Goal: Task Accomplishment & Management: Manage account settings

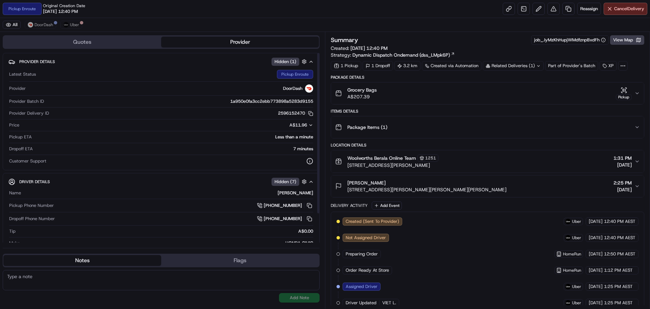
click at [365, 17] on div "Pickup Enroute Original Creation Date 08/22/2025 12:40 PM Reassign Cancel Deliv…" at bounding box center [325, 9] width 650 height 18
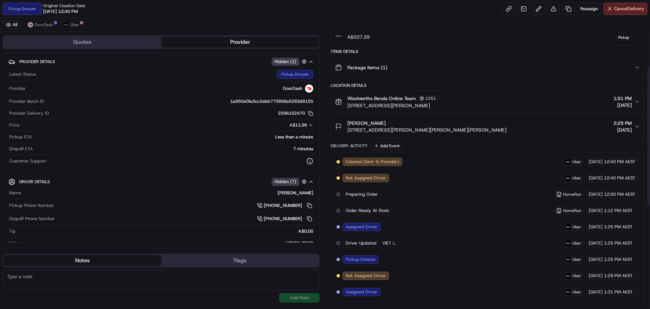
scroll to position [68, 0]
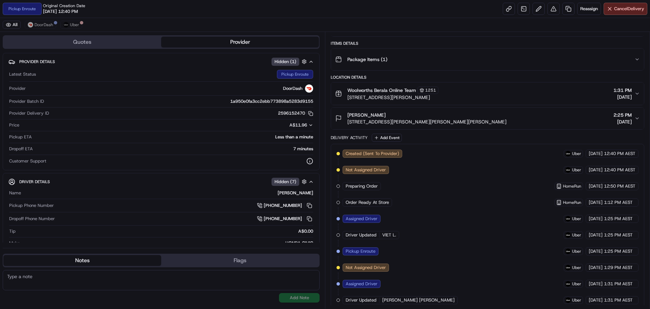
click at [274, 17] on div "Pickup Enroute Original Creation Date 08/22/2025 12:40 PM Reassign Cancel Deliv…" at bounding box center [325, 9] width 650 height 18
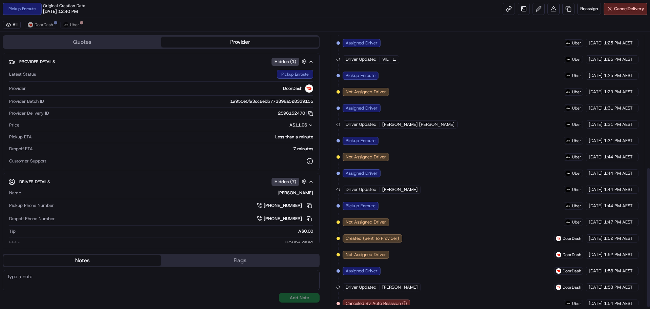
scroll to position [268, 0]
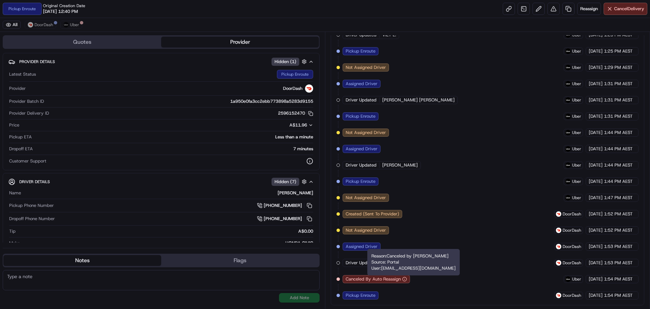
click at [447, 162] on div "Created (Sent To Provider) Uber 22/08/2025 12:40 PM AEST Not Assigned Driver Ub…" at bounding box center [488, 125] width 302 height 350
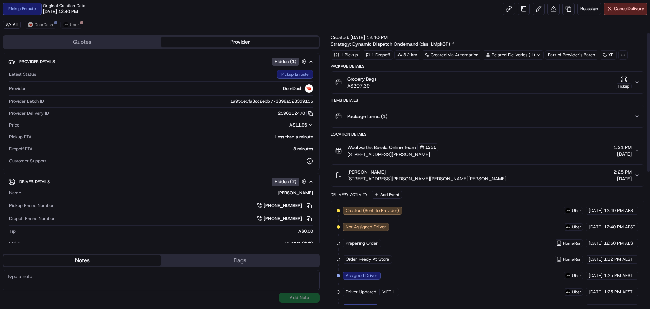
scroll to position [0, 0]
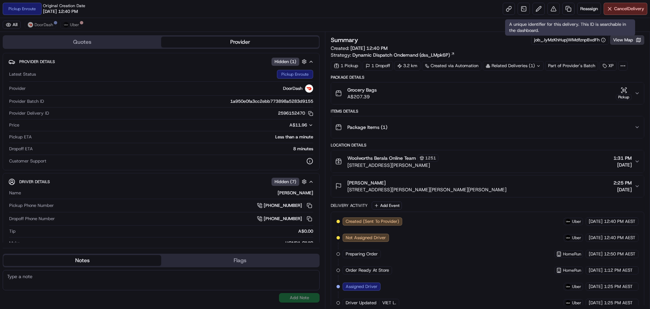
click at [623, 42] on button "View Map" at bounding box center [627, 39] width 34 height 9
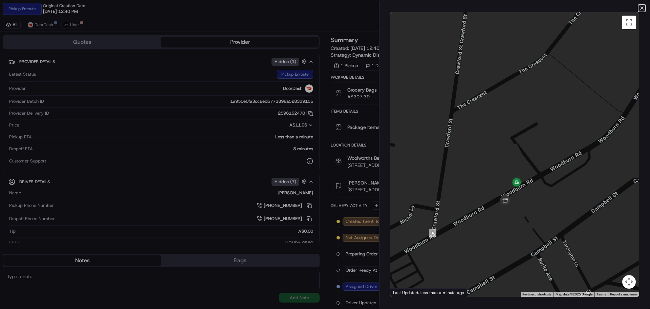
click at [643, 5] on icon "button" at bounding box center [641, 7] width 5 height 5
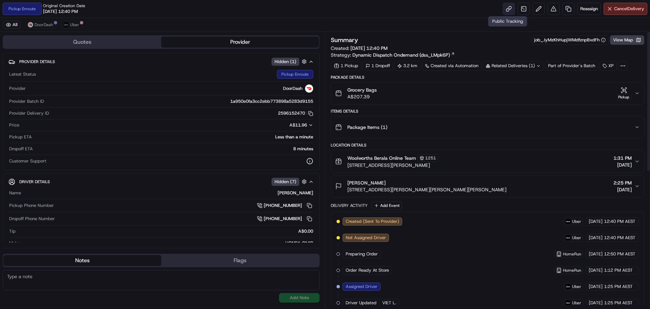
click at [506, 7] on link at bounding box center [509, 9] width 12 height 12
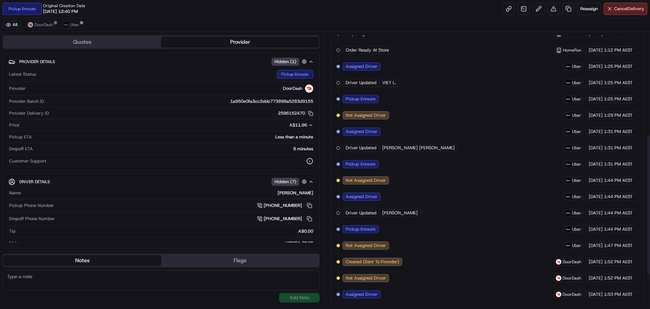
scroll to position [268, 0]
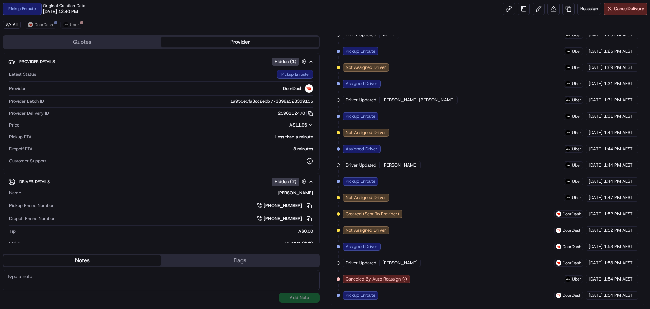
click at [450, 172] on div "Created (Sent To Provider) Uber 22/08/2025 12:40 PM AEST Not Assigned Driver Ub…" at bounding box center [488, 125] width 302 height 350
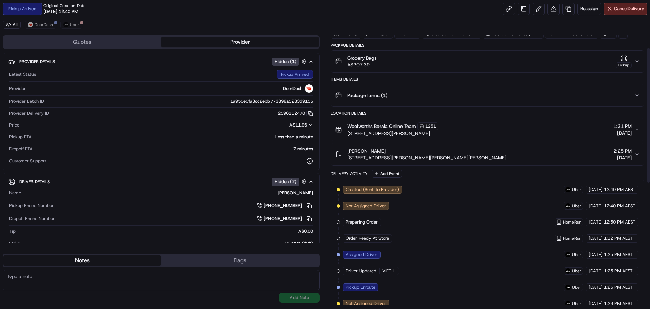
scroll to position [0, 0]
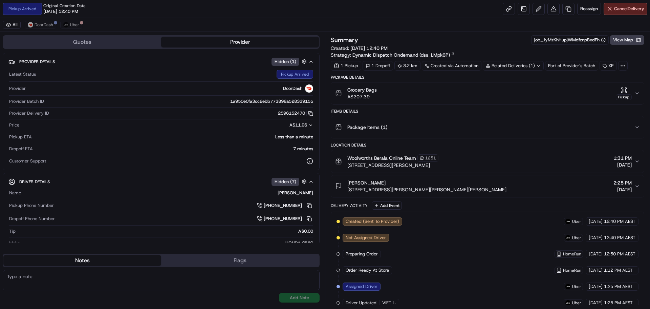
click at [353, 9] on div "Pickup Arrived Original Creation Date 08/22/2025 12:40 PM Reassign Cancel Deliv…" at bounding box center [325, 9] width 650 height 18
click at [475, 185] on div "Yasmine Duong 57 Jones Av, Potts Hill, NSW 2143, AU 2:25 PM 22/08/2025" at bounding box center [484, 186] width 299 height 14
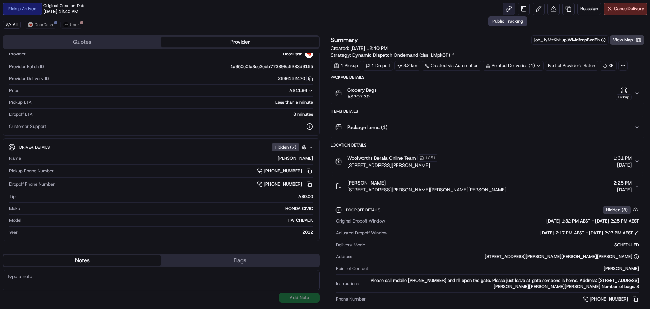
click at [508, 8] on link at bounding box center [509, 9] width 12 height 12
click at [373, 12] on div "Pickup Arrived Original Creation Date 08/22/2025 12:40 PM Reassign Cancel Deliv…" at bounding box center [325, 9] width 650 height 18
click at [366, 11] on div "Pickup Arrived Original Creation Date 08/22/2025 12:40 PM Reassign Cancel Deliv…" at bounding box center [325, 9] width 650 height 18
click at [630, 39] on button "View Map" at bounding box center [627, 39] width 34 height 9
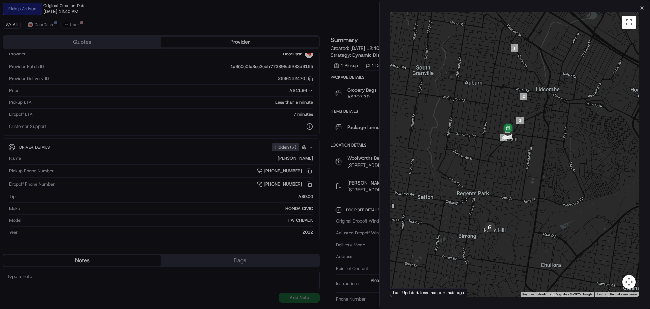
drag, startPoint x: 500, startPoint y: 203, endPoint x: 503, endPoint y: 181, distance: 21.8
click at [503, 181] on div at bounding box center [515, 154] width 249 height 284
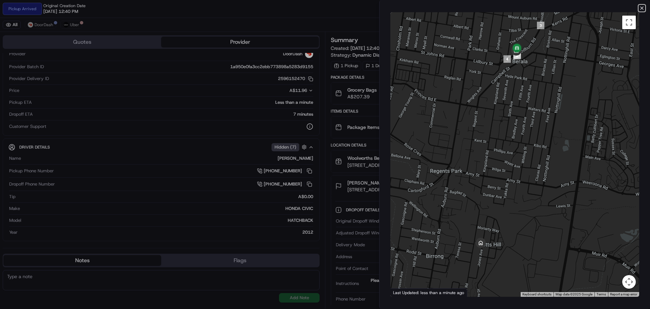
click at [641, 7] on icon "button" at bounding box center [641, 7] width 5 height 5
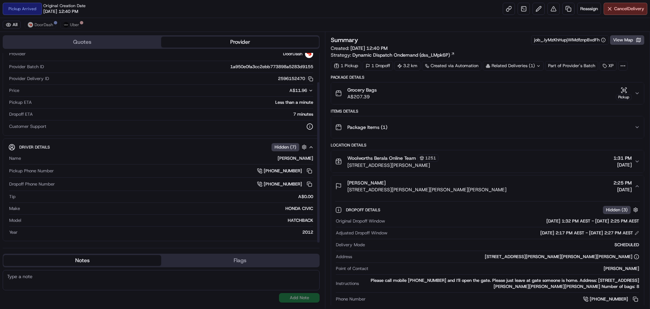
click at [384, 18] on div "Pickup Arrived Original Creation Date 08/22/2025 12:40 PM Reassign Cancel Deliv…" at bounding box center [325, 154] width 650 height 309
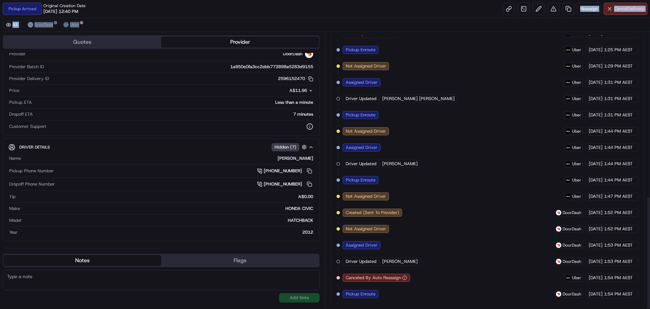
scroll to position [402, 0]
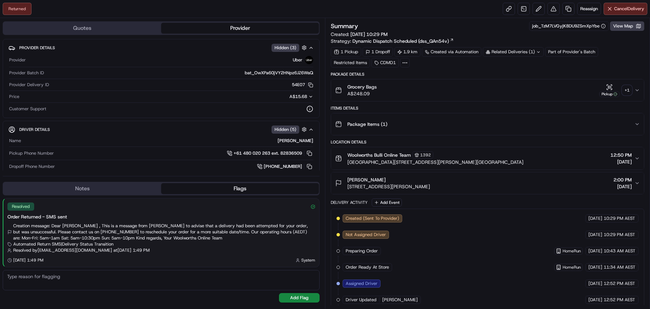
click at [430, 186] on div "[PERSON_NAME] [STREET_ADDRESS][PERSON_NAME], AU 2:00 PM [DATE]" at bounding box center [484, 183] width 299 height 14
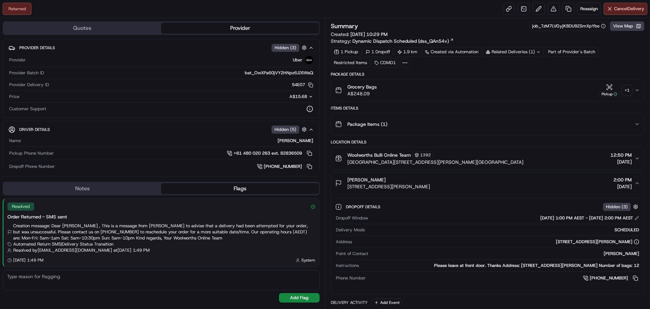
click at [430, 186] on div "[PERSON_NAME] [STREET_ADDRESS][PERSON_NAME], AU 2:00 PM [DATE]" at bounding box center [484, 183] width 299 height 14
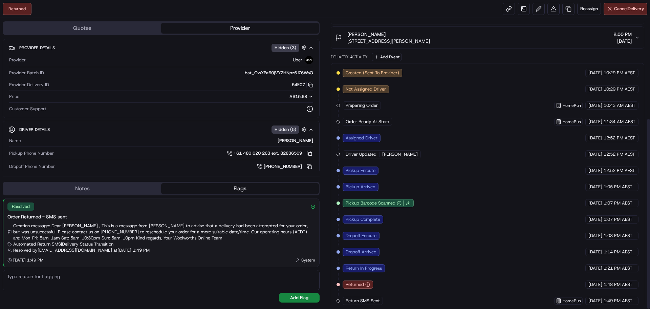
scroll to position [151, 0]
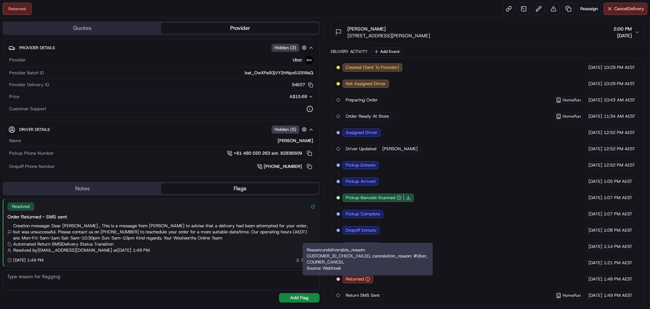
click at [491, 184] on div "Created (Sent To Provider) Uber [DATE] 10:29 PM AEST Not Assigned Driver Uber […" at bounding box center [488, 181] width 302 height 236
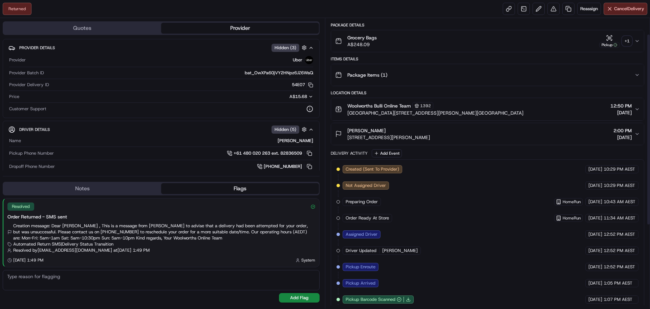
scroll to position [0, 0]
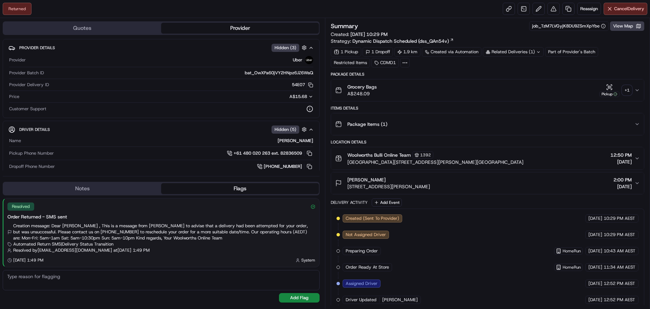
click at [378, 13] on div "Returned Reassign Cancel Delivery" at bounding box center [325, 9] width 650 height 18
click at [630, 87] on div "+ 1" at bounding box center [627, 89] width 9 height 9
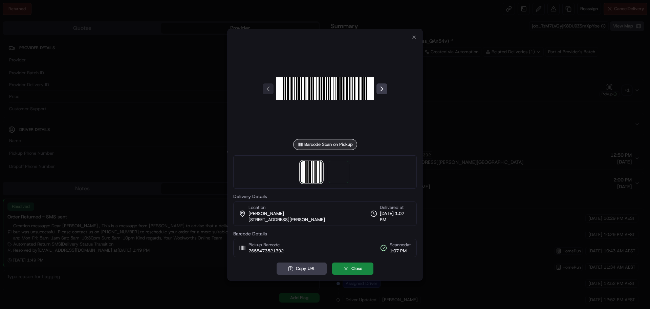
click at [328, 171] on div at bounding box center [325, 171] width 184 height 33
click at [339, 174] on img at bounding box center [339, 172] width 22 height 22
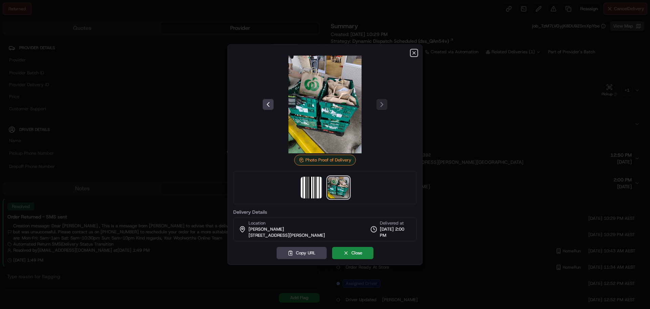
click at [415, 51] on icon "button" at bounding box center [414, 52] width 5 height 5
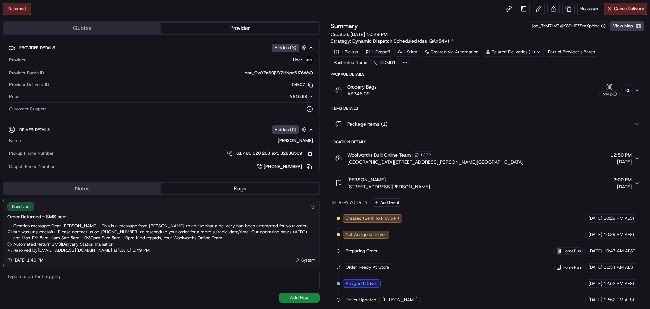
click at [363, 9] on div "Returned Reassign Cancel Delivery" at bounding box center [325, 9] width 650 height 18
click at [382, 11] on div "Returned Reassign Cancel Delivery" at bounding box center [325, 9] width 650 height 18
click at [383, 13] on div "Returned Reassign Cancel Delivery" at bounding box center [325, 9] width 650 height 18
click at [380, 9] on div "Returned Reassign Cancel Delivery" at bounding box center [325, 9] width 650 height 18
click at [392, 13] on div "Returned Reassign Cancel Delivery" at bounding box center [325, 9] width 650 height 18
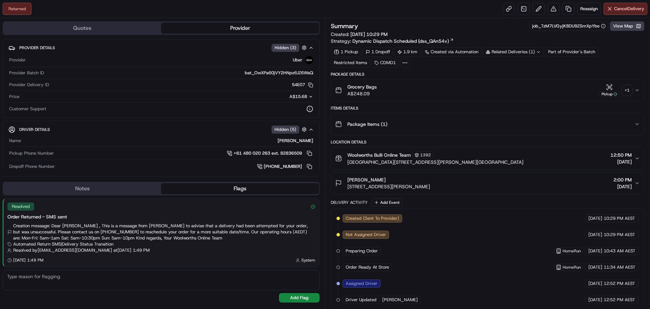
click at [388, 11] on div "Returned Reassign Cancel Delivery" at bounding box center [325, 9] width 650 height 18
click at [392, 12] on div "Returned Reassign Cancel Delivery" at bounding box center [325, 9] width 650 height 18
click at [385, 16] on div "Returned Reassign Cancel Delivery" at bounding box center [325, 9] width 650 height 18
click at [404, 1] on div "Returned Reassign Cancel Delivery" at bounding box center [325, 9] width 650 height 18
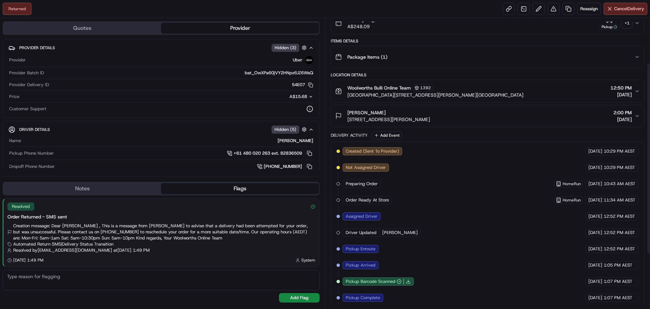
scroll to position [68, 0]
click at [461, 118] on div "[PERSON_NAME] [STREET_ADDRESS][PERSON_NAME], AU 2:00 PM [DATE]" at bounding box center [484, 115] width 299 height 14
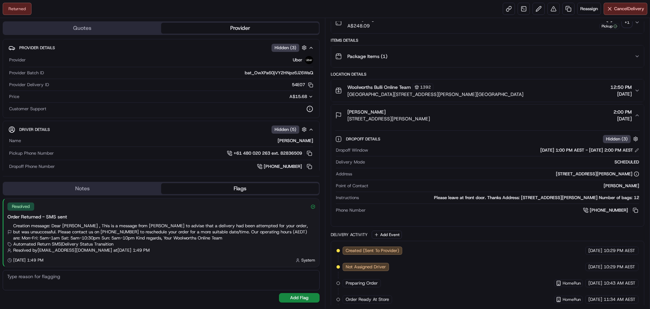
click at [460, 118] on div "[PERSON_NAME] [STREET_ADDRESS][PERSON_NAME], AU 2:00 PM [DATE]" at bounding box center [484, 115] width 299 height 14
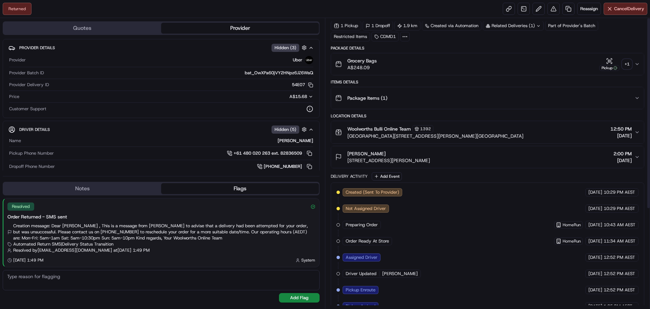
scroll to position [0, 0]
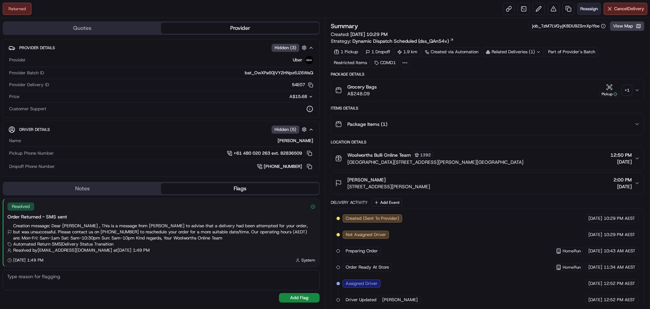
click at [589, 8] on span "Reassign" at bounding box center [590, 9] width 18 height 6
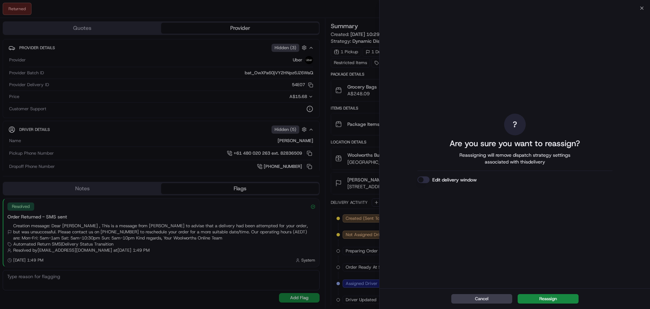
click at [425, 179] on button "Edit delivery window" at bounding box center [424, 179] width 12 height 7
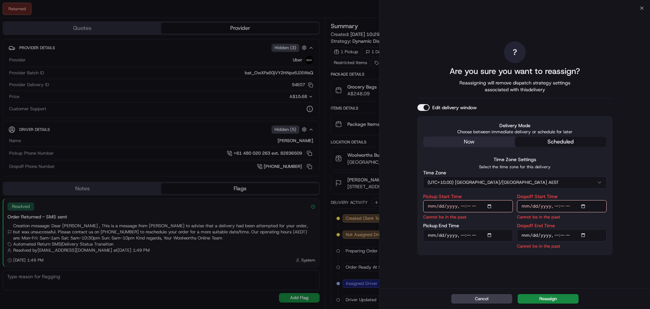
click at [490, 205] on input "Pickup Start Time" at bounding box center [468, 206] width 90 height 12
type input "[DATE]T15:45"
click at [618, 216] on div "? Are you sure you want to reassign? Reassigning will remove dispatch strategy …" at bounding box center [515, 148] width 271 height 280
click at [585, 206] on input "Dropoff Start Time" at bounding box center [562, 206] width 90 height 12
type input "[DATE]T16:00"
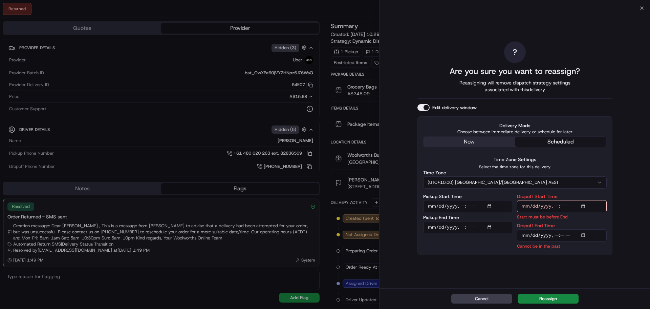
click at [621, 192] on div "? Are you sure you want to reassign? Reassigning will remove dispatch strategy …" at bounding box center [515, 148] width 271 height 280
click at [584, 231] on input "Dropoff End Time" at bounding box center [562, 235] width 90 height 12
click at [585, 233] on input "Dropoff End Time" at bounding box center [562, 235] width 90 height 12
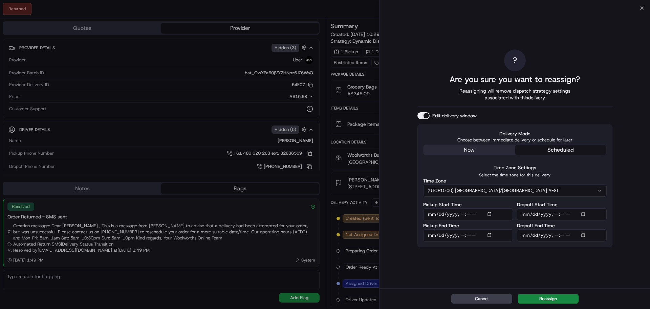
type input "[DATE]T17:00"
click at [631, 237] on div "? Are you sure you want to reassign? Reassigning will remove dispatch strategy …" at bounding box center [515, 148] width 271 height 280
click at [564, 298] on button "Reassign" at bounding box center [548, 298] width 61 height 9
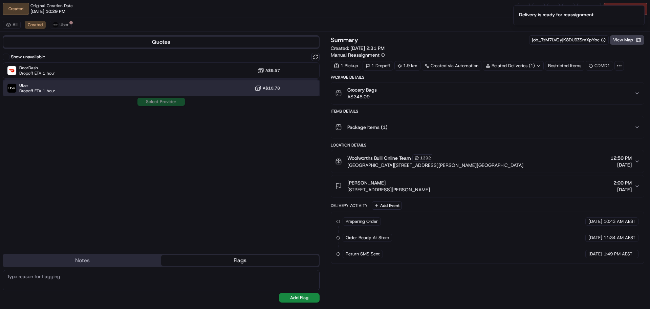
click at [110, 87] on div "Uber Dropoff ETA 1 hour A$10.78" at bounding box center [161, 88] width 317 height 16
click at [160, 100] on button "Assign Provider" at bounding box center [161, 102] width 48 height 8
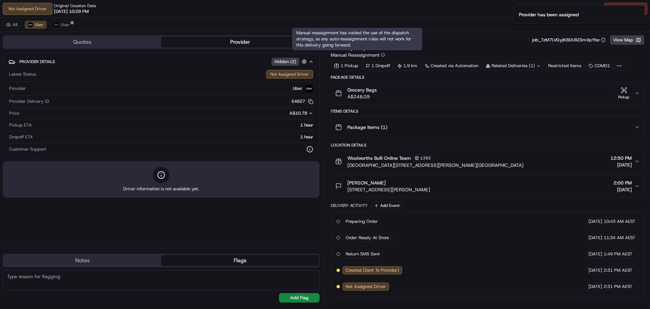
click at [318, 9] on div "Not Assigned Driver Original Creation Date [DATE] 10:29 PM Reassign Cancel Deli…" at bounding box center [325, 9] width 650 height 18
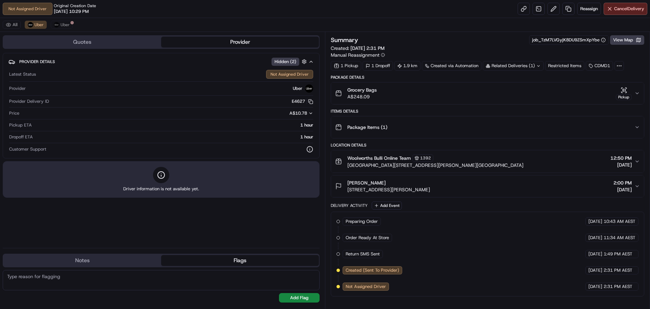
click at [342, 5] on div "Not Assigned Driver Original Creation Date [DATE] 10:29 PM Reassign Cancel Deli…" at bounding box center [325, 9] width 650 height 18
click at [423, 12] on div "Not Assigned Driver Original Creation Date [DATE] 10:29 PM Reassign Cancel Deli…" at bounding box center [325, 9] width 650 height 18
click at [285, 7] on div "Not Assigned Driver Original Creation Date [DATE] 10:29 PM Reassign Cancel Deli…" at bounding box center [325, 9] width 650 height 18
click at [305, 8] on div "Not Assigned Driver Original Creation Date [DATE] 10:29 PM Reassign Cancel Deli…" at bounding box center [325, 9] width 650 height 18
click at [352, 4] on div "Not Assigned Driver Original Creation Date [DATE] 10:29 PM Reassign Cancel Deli…" at bounding box center [325, 9] width 650 height 18
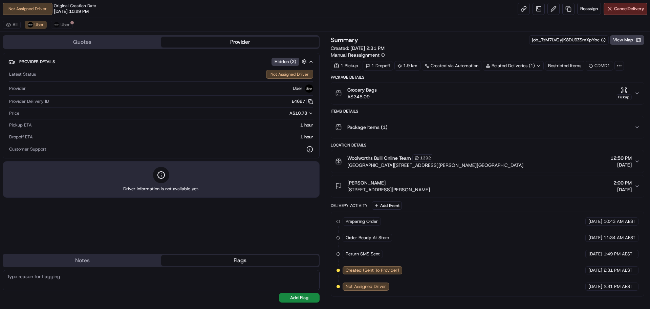
click at [333, 4] on div "Not Assigned Driver Original Creation Date [DATE] 10:29 PM Reassign Cancel Deli…" at bounding box center [325, 9] width 650 height 18
click at [522, 8] on link at bounding box center [524, 9] width 12 height 12
